Goal: Task Accomplishment & Management: Use online tool/utility

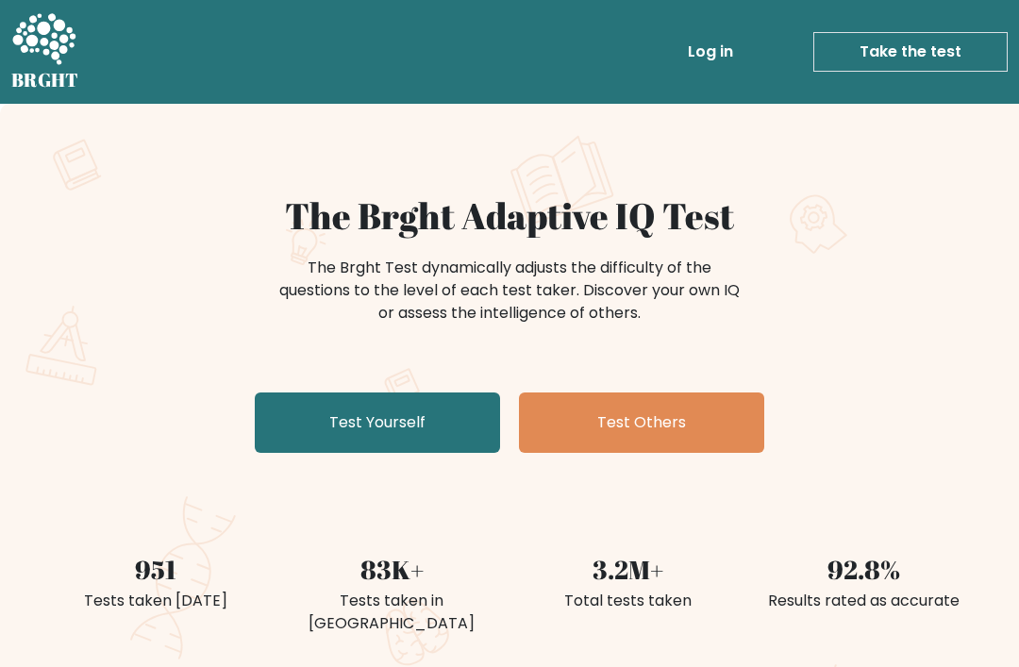
click at [396, 422] on link "Test Yourself" at bounding box center [377, 423] width 245 height 60
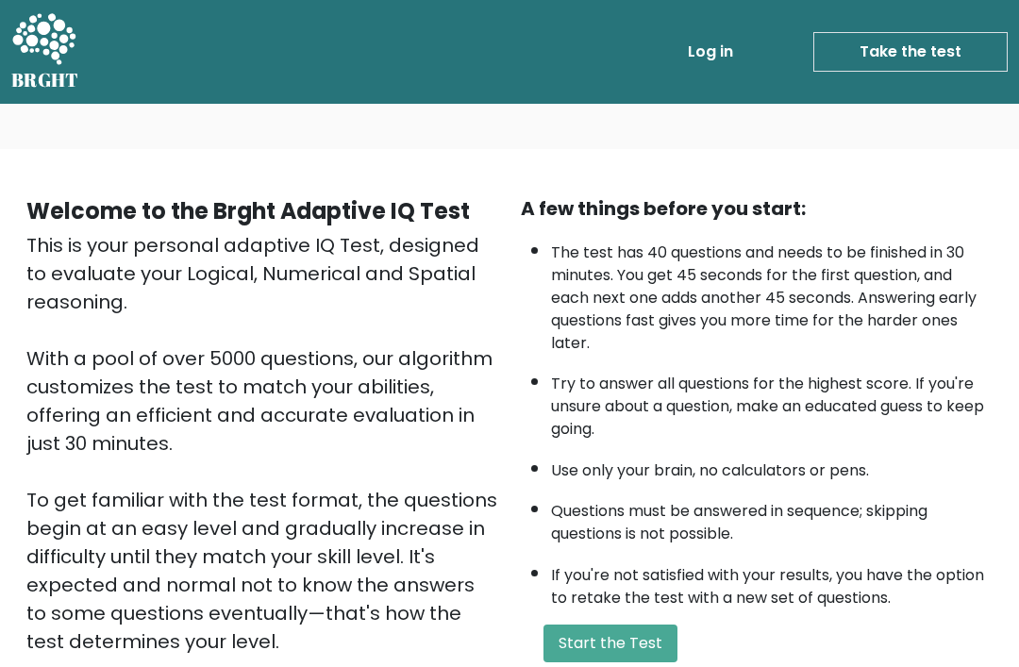
click at [584, 625] on button "Start the Test" at bounding box center [611, 644] width 134 height 38
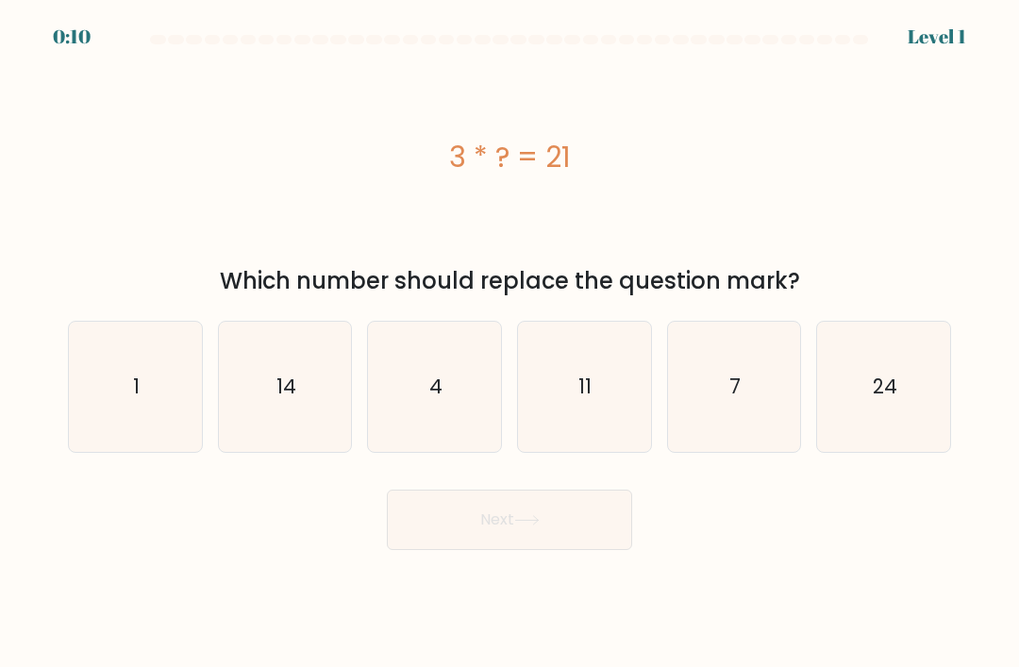
click at [743, 400] on icon "7" at bounding box center [734, 387] width 130 height 130
click at [511, 344] on input "e. 7" at bounding box center [510, 338] width 1 height 9
radio input "true"
click at [581, 550] on button "Next" at bounding box center [509, 520] width 245 height 60
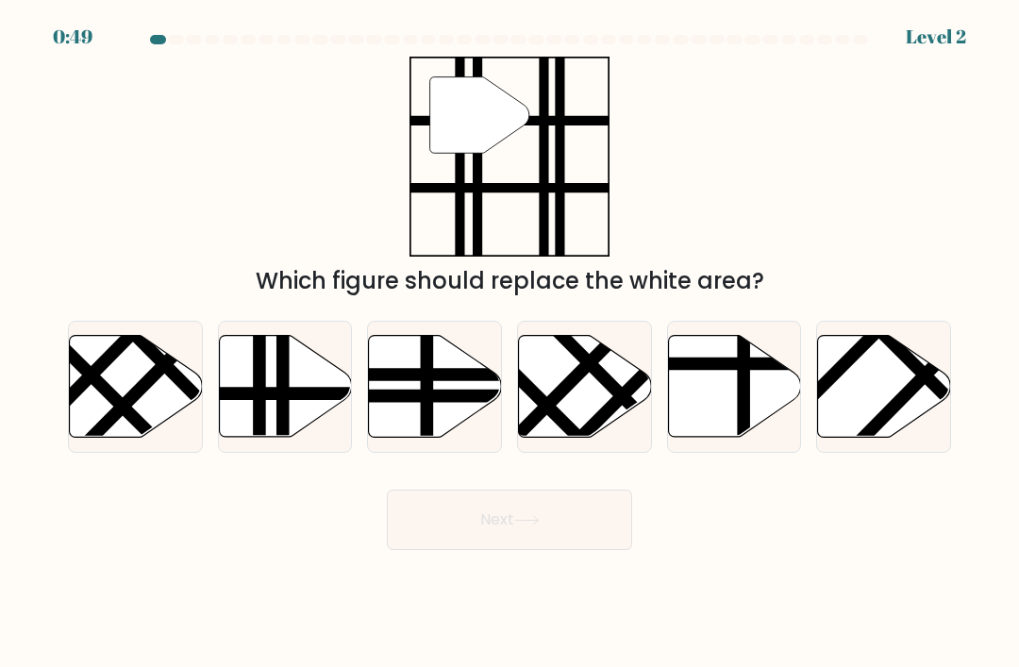
click at [283, 402] on line at bounding box center [283, 443] width 0 height 268
click at [510, 344] on input "b." at bounding box center [510, 338] width 1 height 9
radio input "true"
click at [532, 550] on button "Next" at bounding box center [509, 520] width 245 height 60
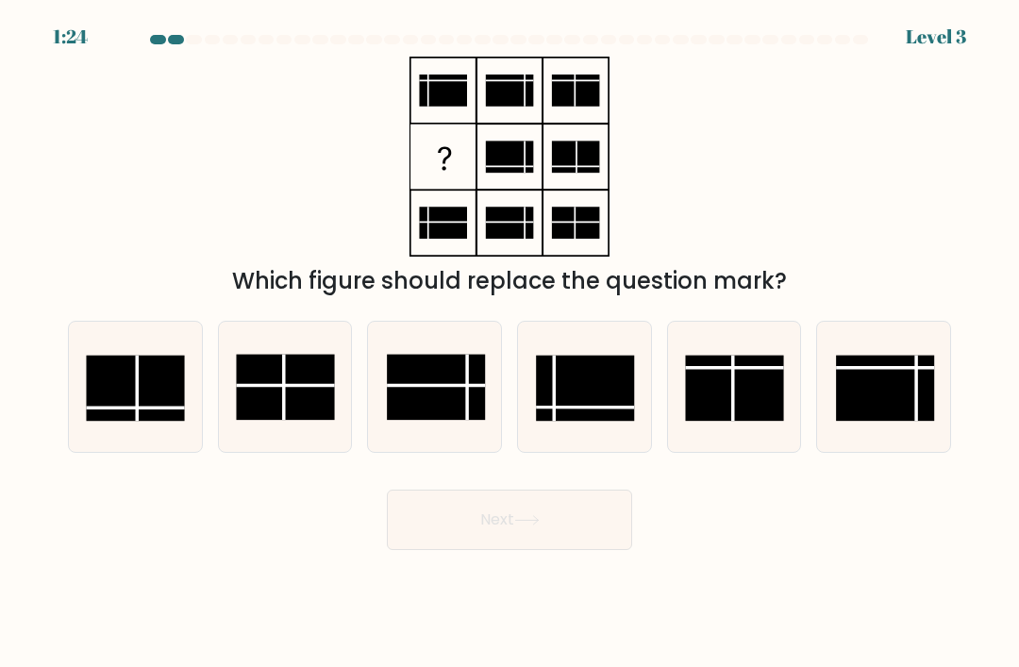
click at [568, 417] on rect at bounding box center [585, 389] width 98 height 66
click at [511, 344] on input "d." at bounding box center [510, 338] width 1 height 9
radio input "true"
click at [568, 586] on body "1:23 Level 3" at bounding box center [509, 333] width 1019 height 667
click at [488, 550] on button "Next" at bounding box center [509, 520] width 245 height 60
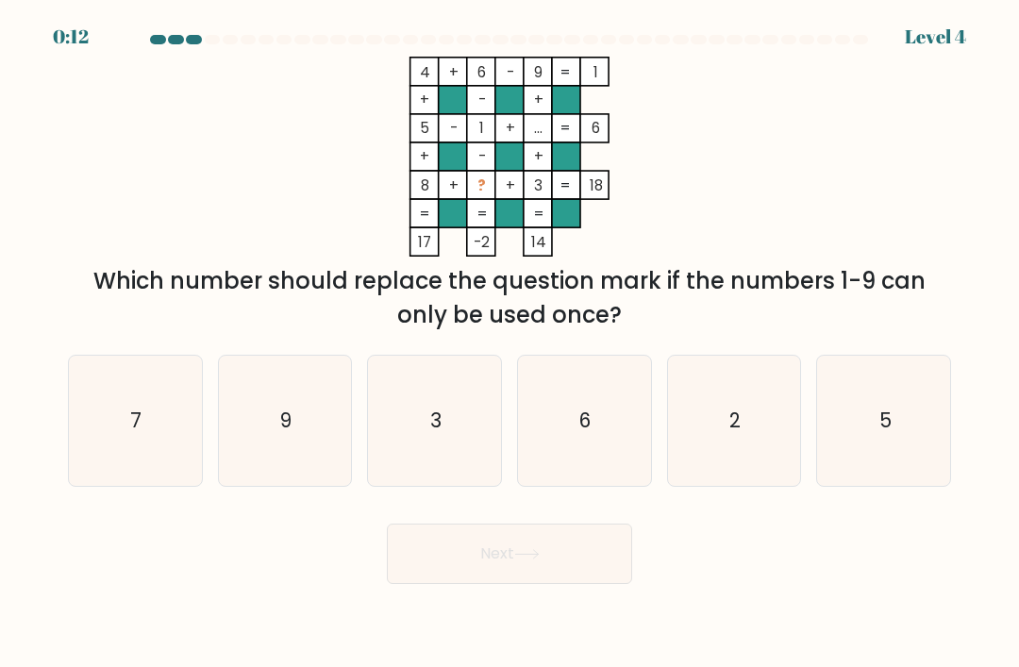
click at [150, 423] on icon "7" at bounding box center [135, 421] width 130 height 130
click at [510, 344] on input "a. 7" at bounding box center [510, 338] width 1 height 9
radio input "true"
click at [504, 576] on button "Next" at bounding box center [509, 554] width 245 height 60
click at [570, 584] on button "Next" at bounding box center [509, 554] width 245 height 60
